Goal: Task Accomplishment & Management: Use online tool/utility

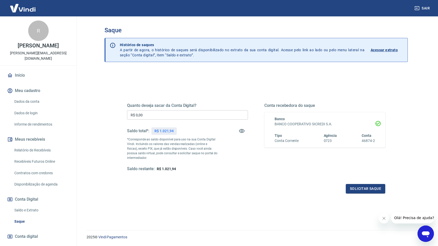
click at [143, 117] on input "R$ 0,00" at bounding box center [187, 114] width 121 height 9
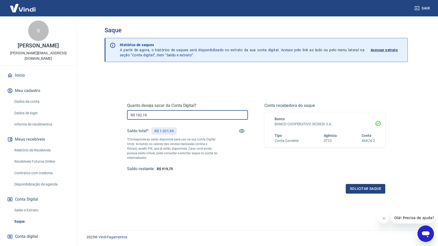
type input "R$ 1.021,94"
click at [361, 189] on button "Solicitar saque" at bounding box center [365, 188] width 39 height 9
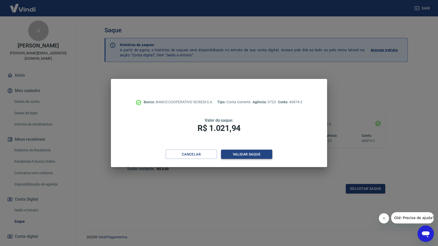
click at [235, 155] on button "Validar saque" at bounding box center [246, 154] width 51 height 9
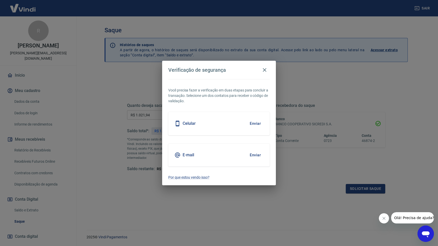
click at [252, 156] on button "Enviar" at bounding box center [255, 155] width 17 height 11
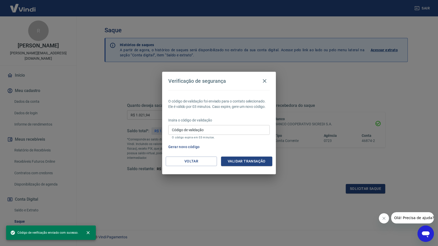
click at [208, 127] on input "Código de validação" at bounding box center [218, 129] width 101 height 9
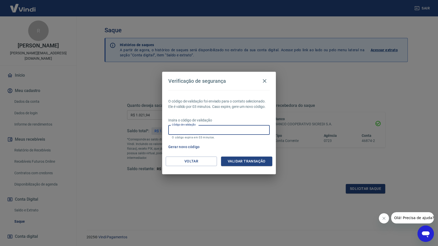
paste input "836418"
type input "836418"
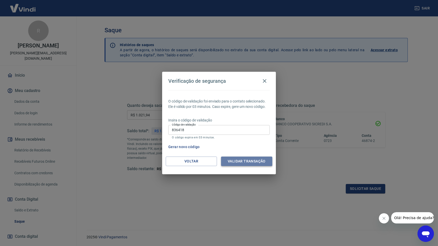
click at [243, 165] on button "Validar transação" at bounding box center [246, 161] width 51 height 9
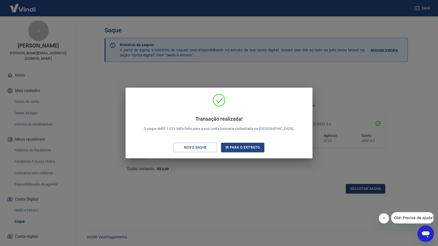
click at [245, 183] on div "Transação realizada! O saque de R$ 1.021,94 foi feito para a sua conta bancária…" at bounding box center [219, 123] width 438 height 246
